Goal: Transaction & Acquisition: Purchase product/service

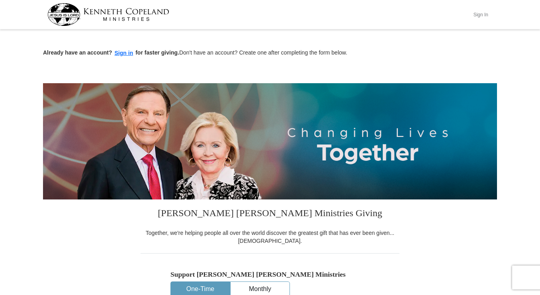
click at [481, 18] on button "Sign In" at bounding box center [481, 14] width 24 height 12
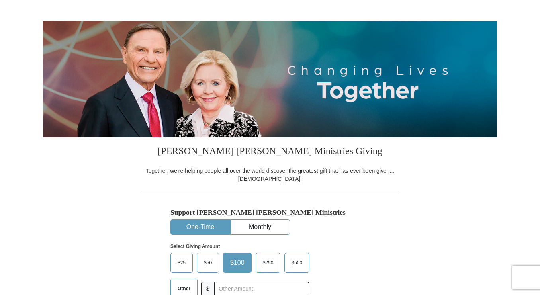
scroll to position [159, 0]
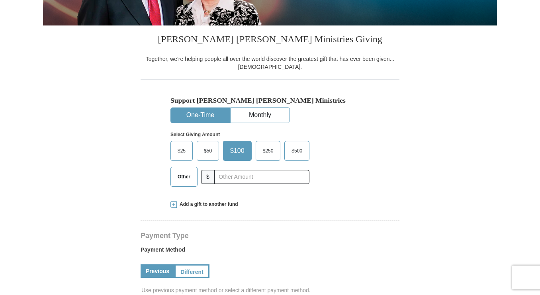
select select "MS"
click at [185, 180] on span "Other" at bounding box center [184, 177] width 21 height 12
click at [0, 0] on input "Other" at bounding box center [0, 0] width 0 height 0
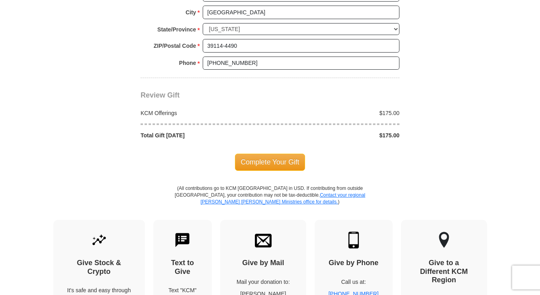
scroll to position [677, 0]
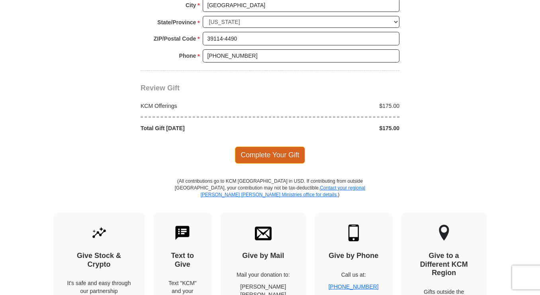
type input "175.00"
click at [283, 154] on span "Complete Your Gift" at bounding box center [270, 155] width 70 height 17
